Goal: Information Seeking & Learning: Learn about a topic

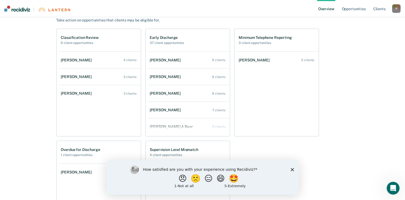
scroll to position [286, 0]
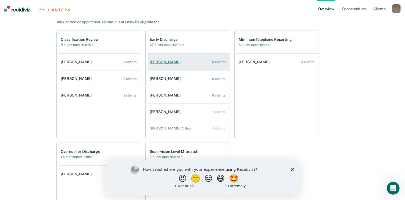
click at [177, 62] on div "[PERSON_NAME]" at bounding box center [166, 62] width 33 height 5
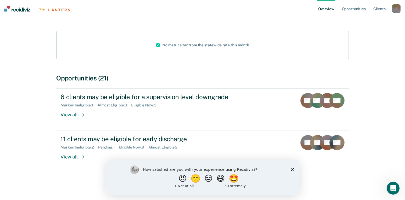
scroll to position [58, 0]
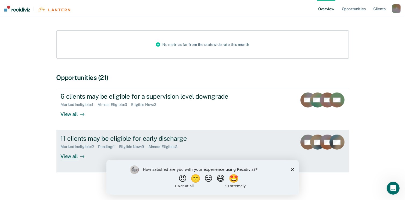
click at [75, 156] on div "View all" at bounding box center [76, 154] width 30 height 10
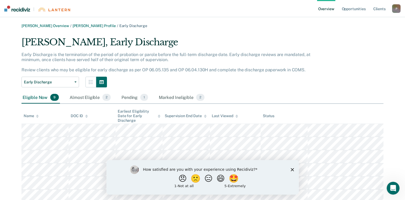
click at [293, 171] on icon "Close survey" at bounding box center [292, 169] width 3 height 3
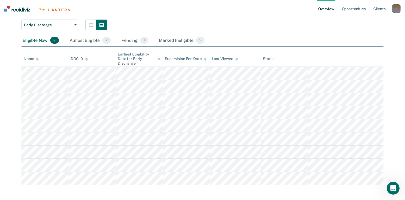
scroll to position [59, 0]
